Goal: Find specific page/section: Find specific page/section

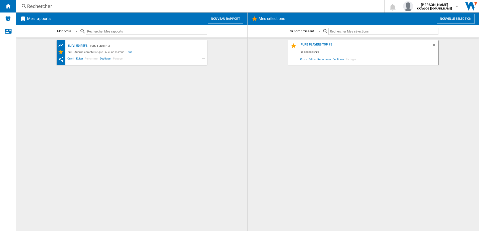
click at [55, 5] on div "Rechercher" at bounding box center [199, 6] width 344 height 7
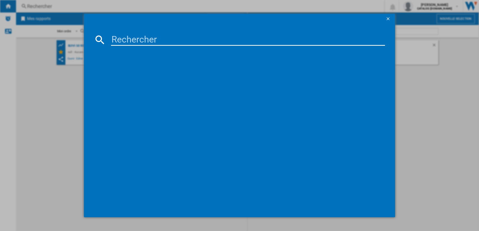
click at [119, 40] on input at bounding box center [248, 40] width 274 height 12
paste input "EZ150800"
drag, startPoint x: 171, startPoint y: 36, endPoint x: 101, endPoint y: 37, distance: 70.1
click at [101, 37] on div "EZ1508" at bounding box center [239, 40] width 291 height 12
type input "extra crisp"
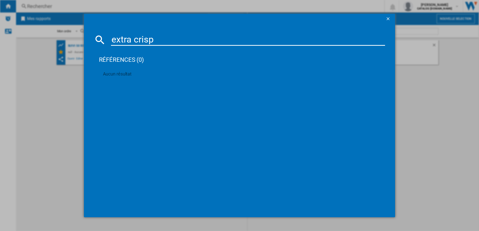
click at [52, 108] on div "extra crisp références (0) Aucun résultat" at bounding box center [239, 115] width 479 height 231
click at [386, 18] on ng-md-icon "getI18NText('BUTTONS.CLOSE_DIALOG')" at bounding box center [388, 19] width 6 height 6
